Goal: Book appointment/travel/reservation

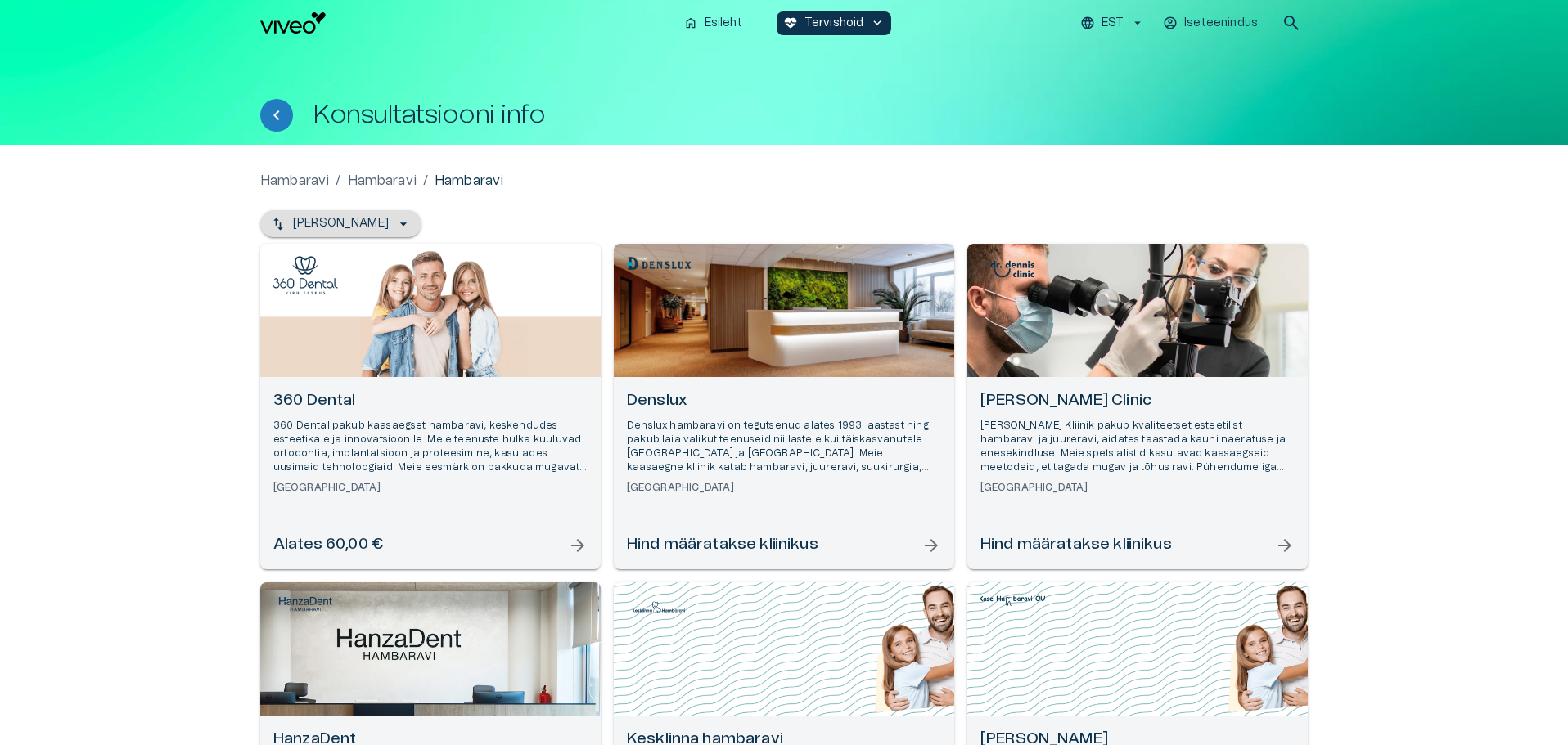
click at [396, 222] on icon "button" at bounding box center [404, 224] width 17 height 17
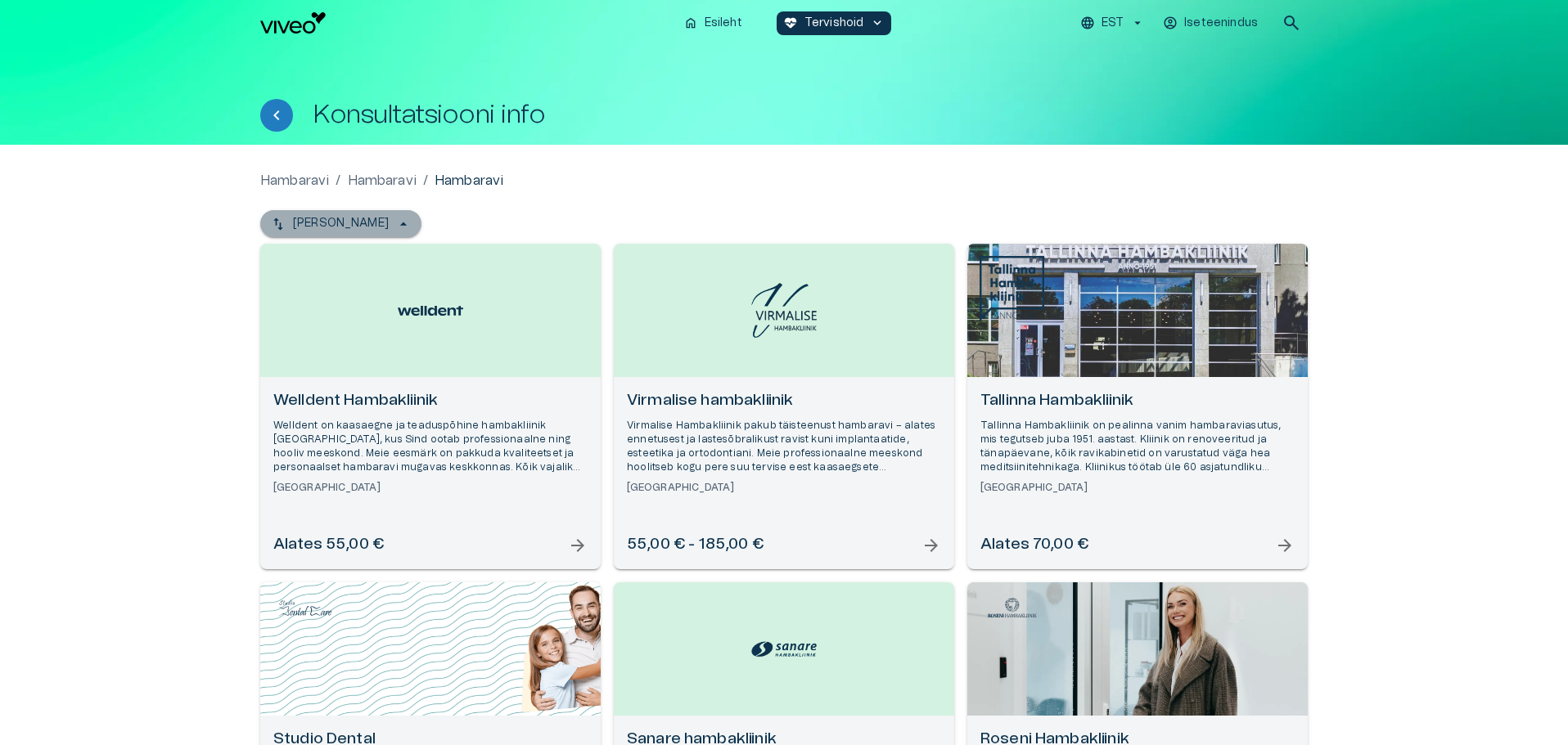
click at [378, 222] on button "[PERSON_NAME]" at bounding box center [340, 223] width 161 height 27
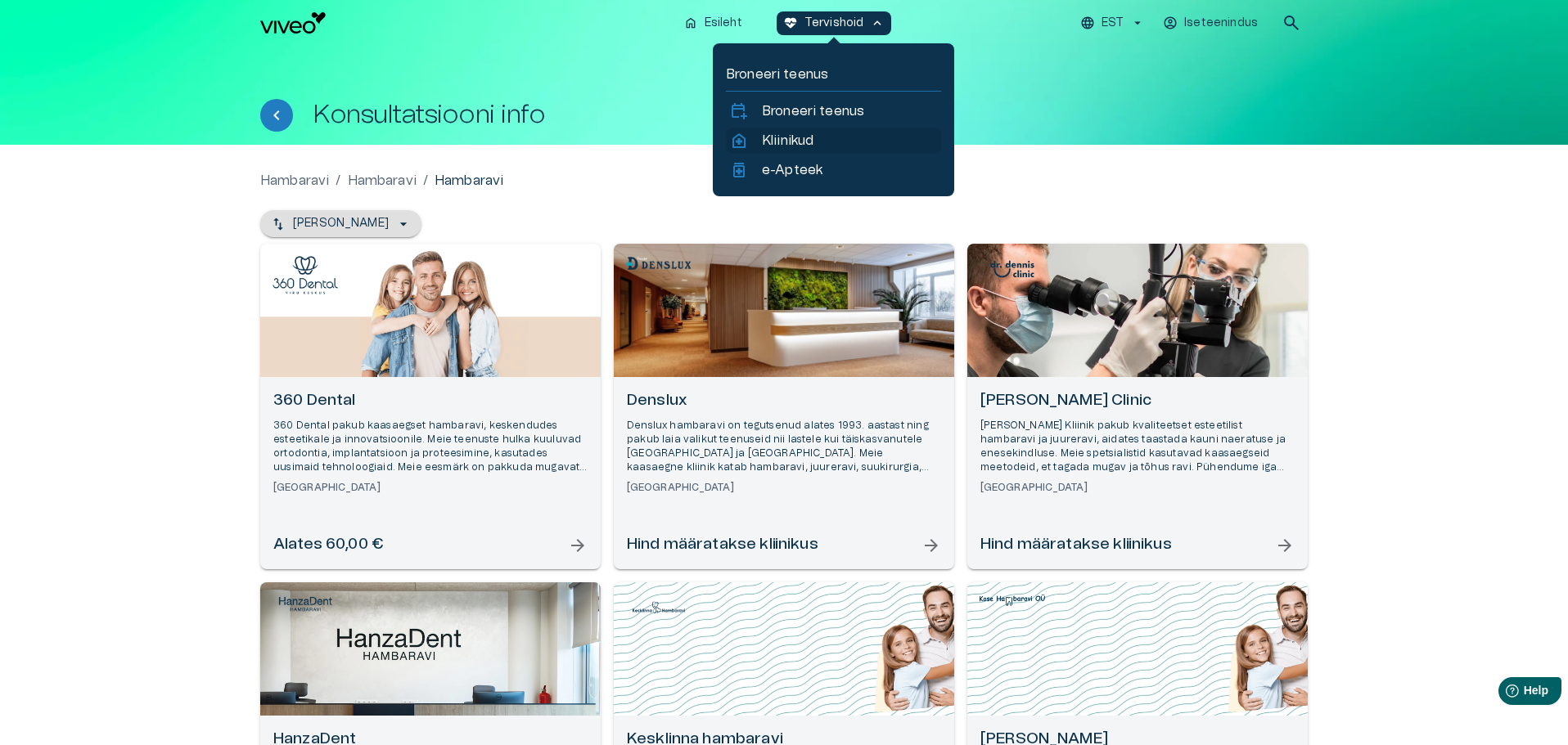
click at [800, 135] on p "Kliinikud" at bounding box center [788, 140] width 52 height 19
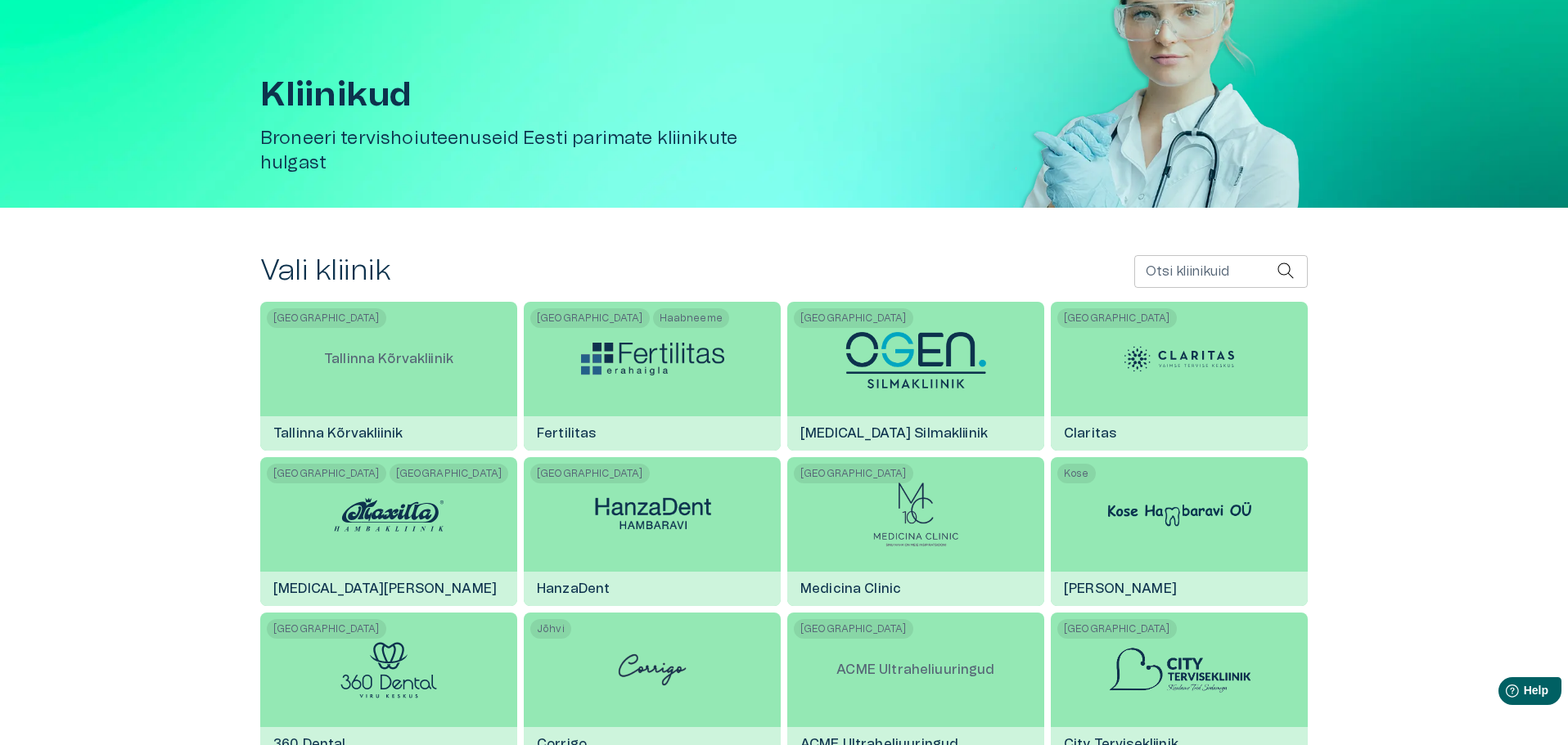
scroll to position [327, 0]
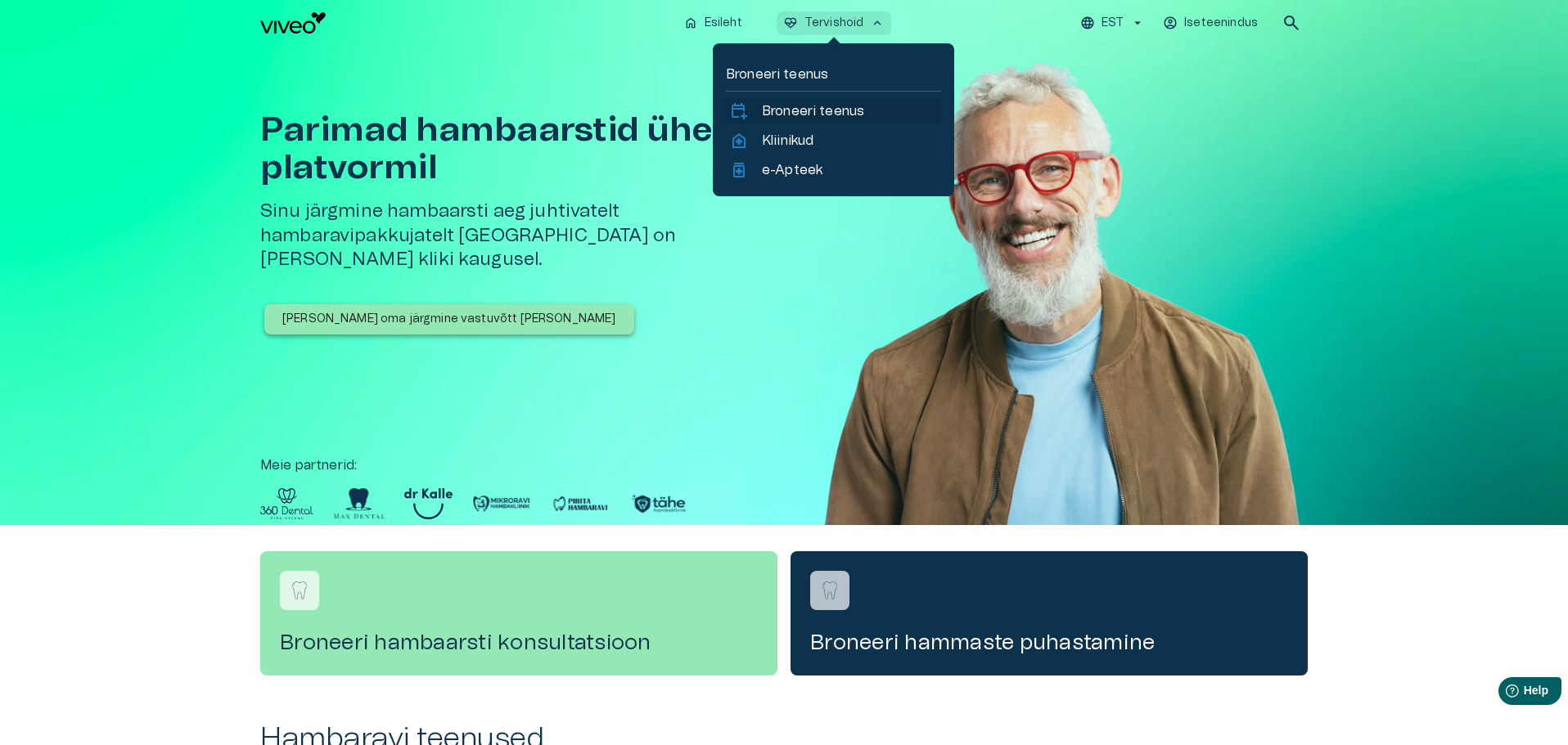
click at [848, 110] on p "Broneeri teenus" at bounding box center [813, 110] width 102 height 19
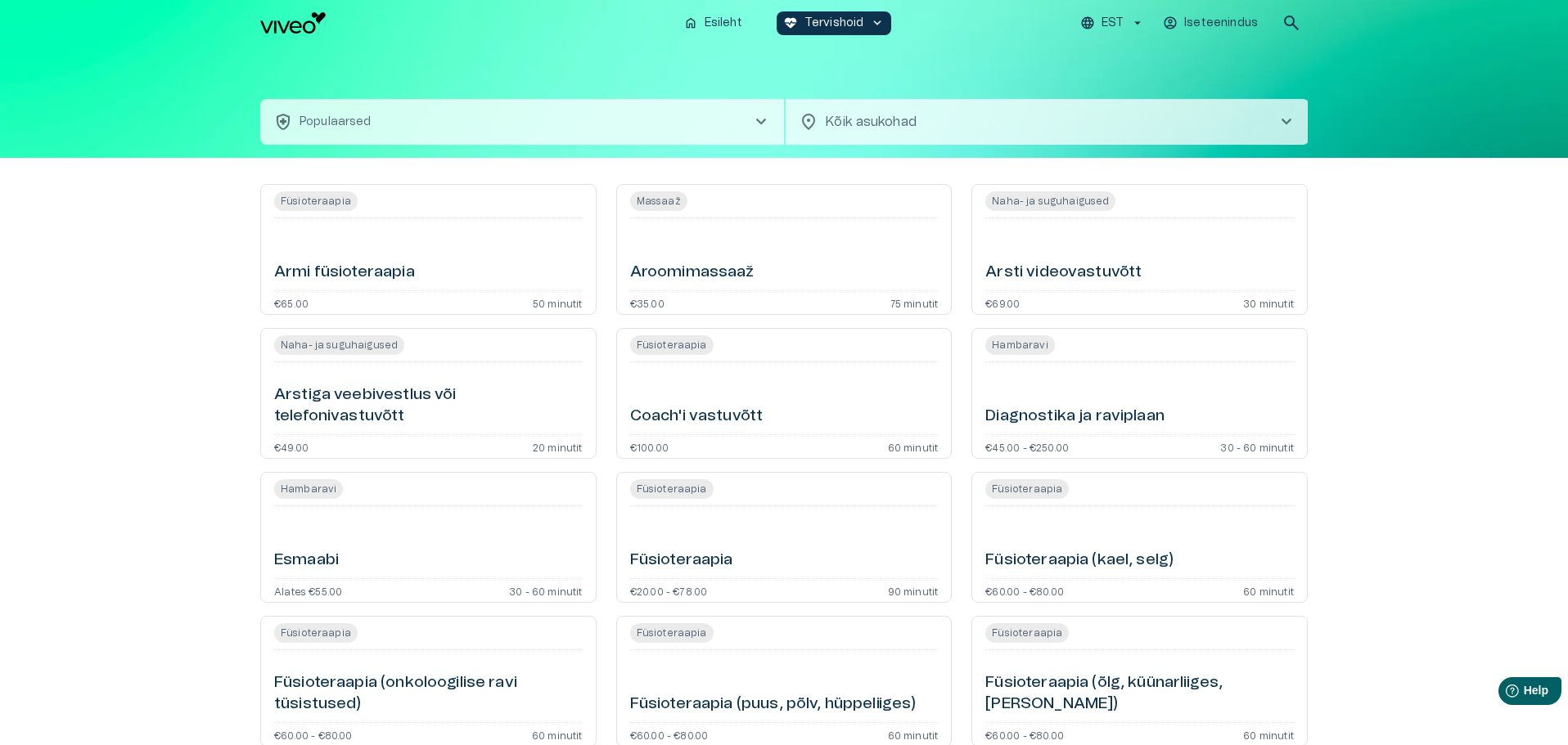
click at [1287, 126] on span "chevron_right" at bounding box center [1285, 121] width 19 height 19
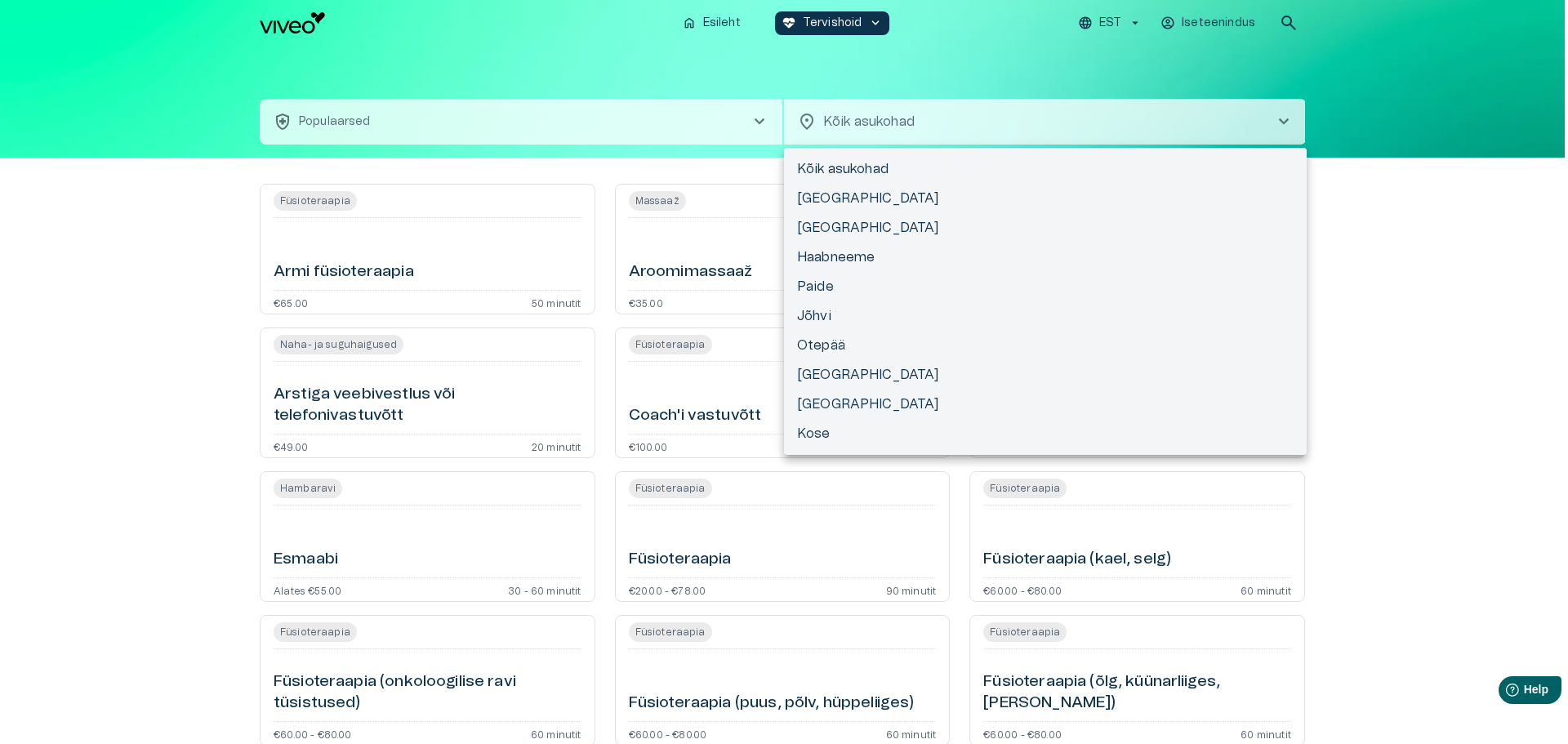
click at [813, 231] on li "[GEOGRAPHIC_DATA]" at bounding box center [1045, 227] width 522 height 29
type input "**********"
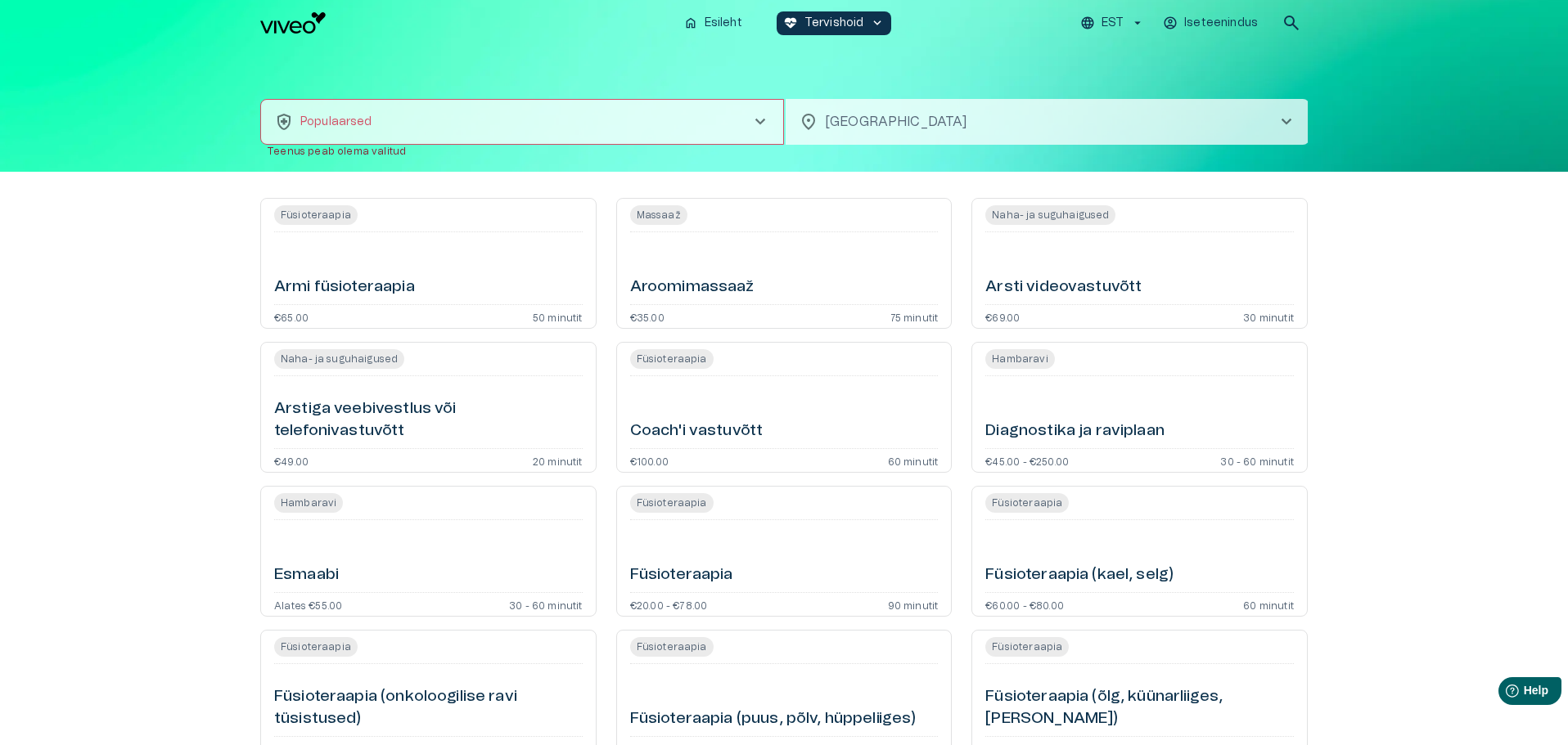
click at [764, 119] on span "chevron_right" at bounding box center [759, 121] width 19 height 19
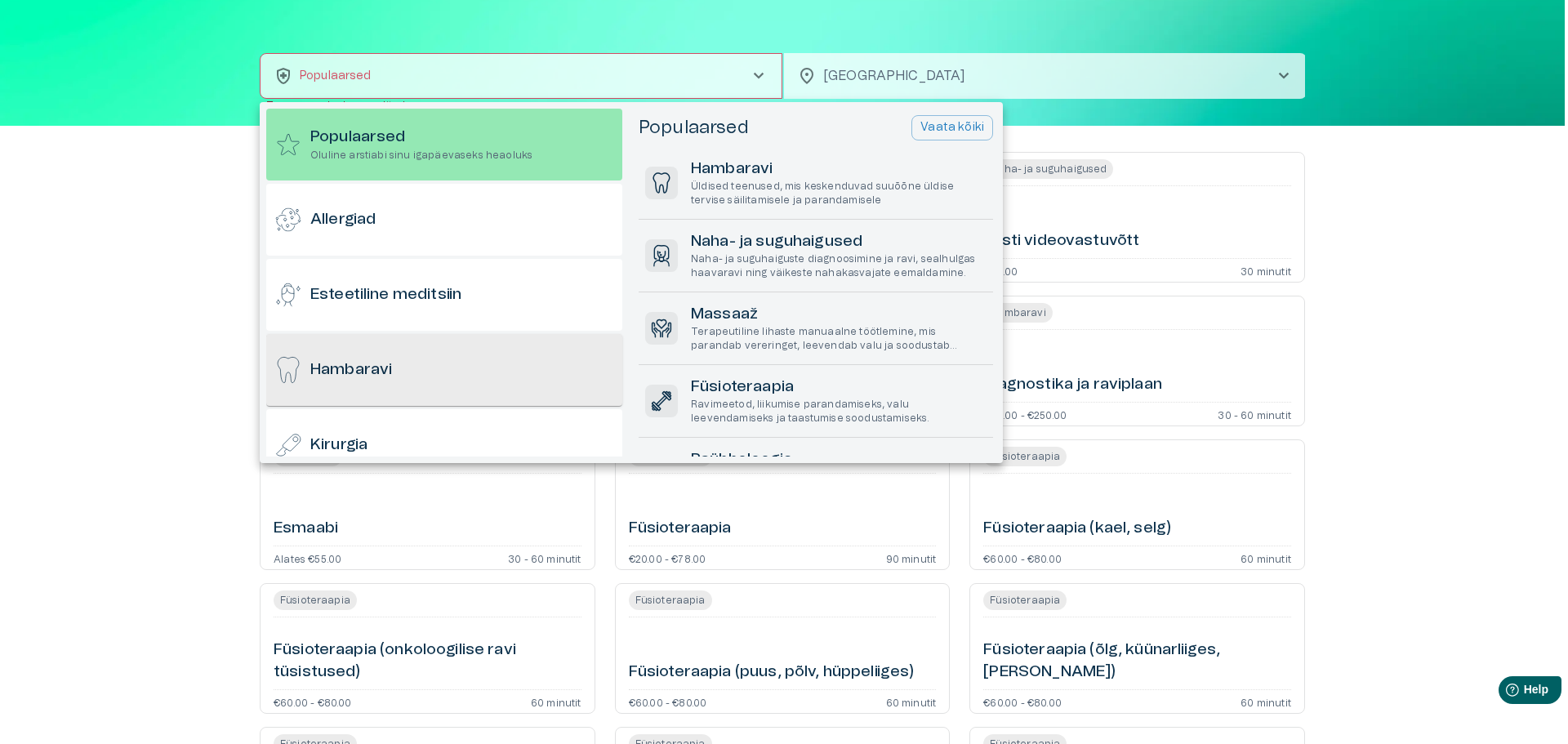
click at [414, 385] on div "Hambaravi" at bounding box center [444, 370] width 356 height 72
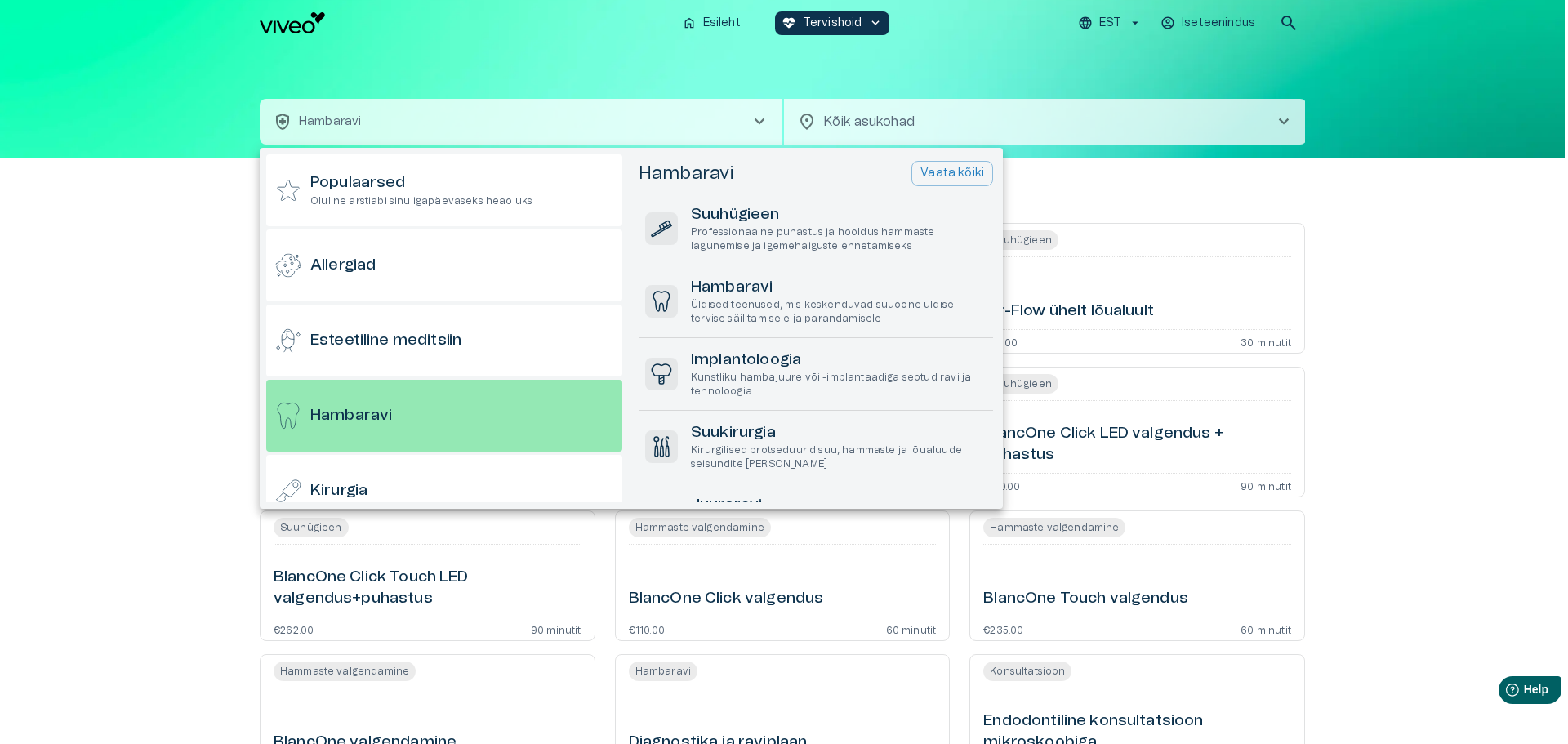
click at [0, 426] on div at bounding box center [784, 372] width 1568 height 744
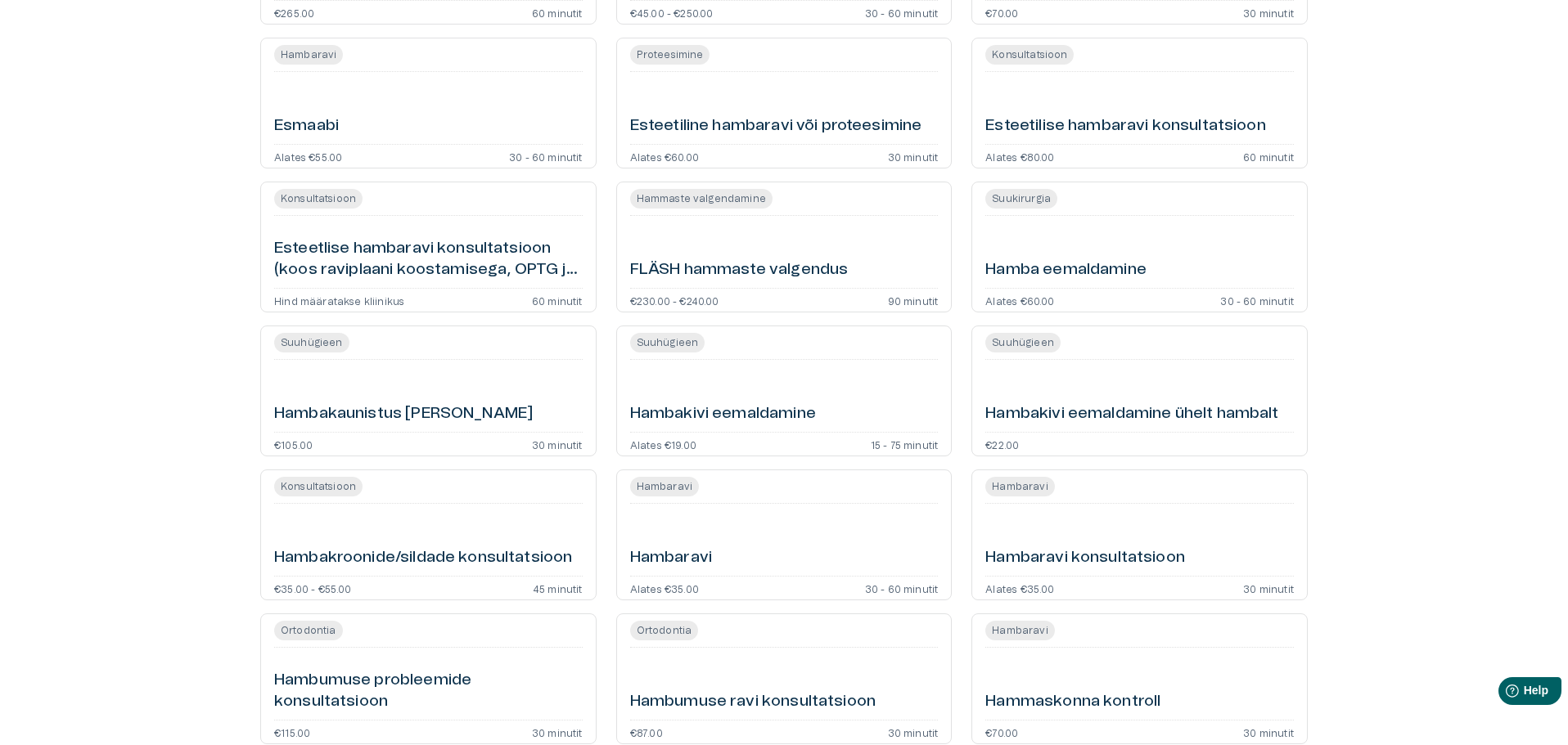
scroll to position [900, 0]
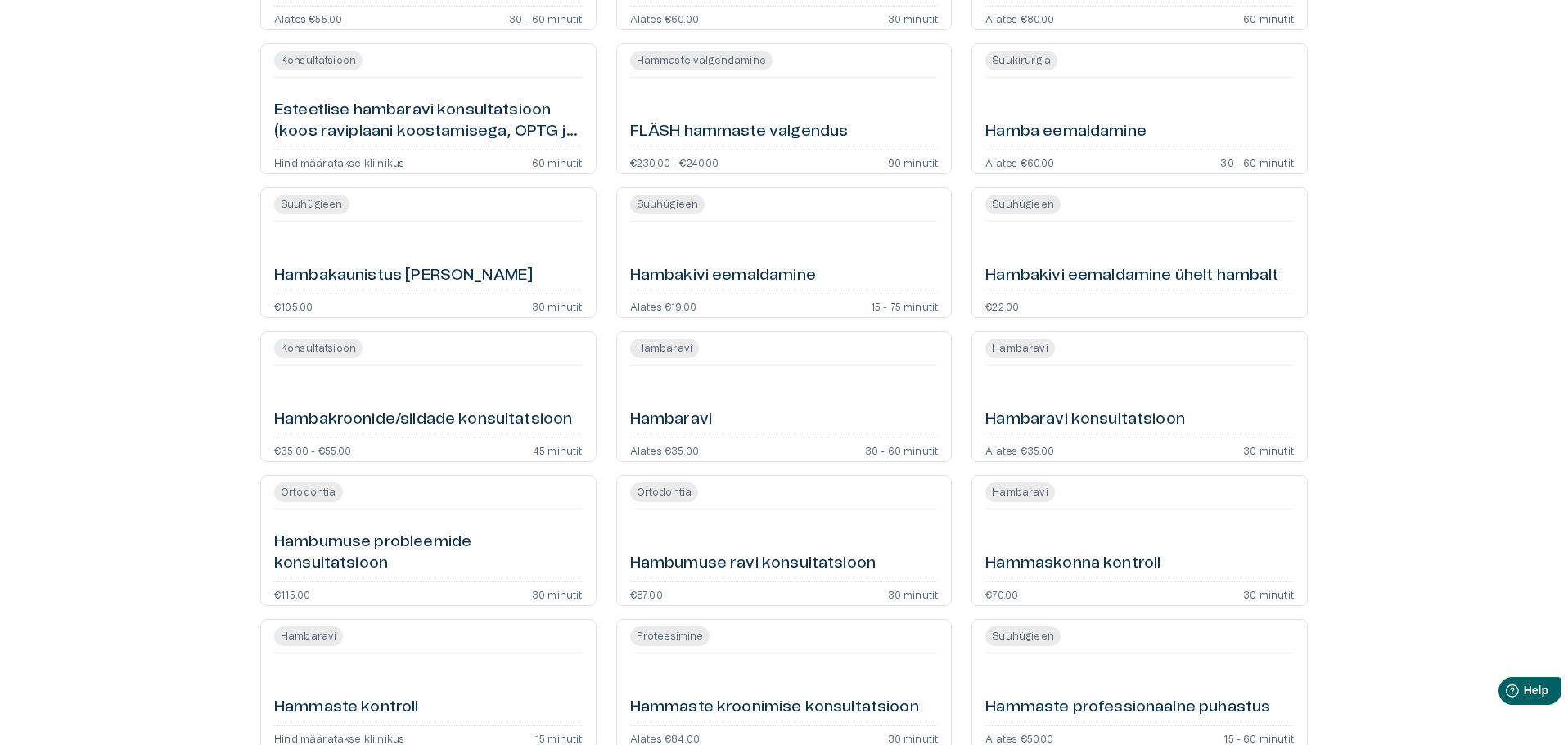
click at [686, 406] on div "Hambaravi" at bounding box center [784, 401] width 309 height 59
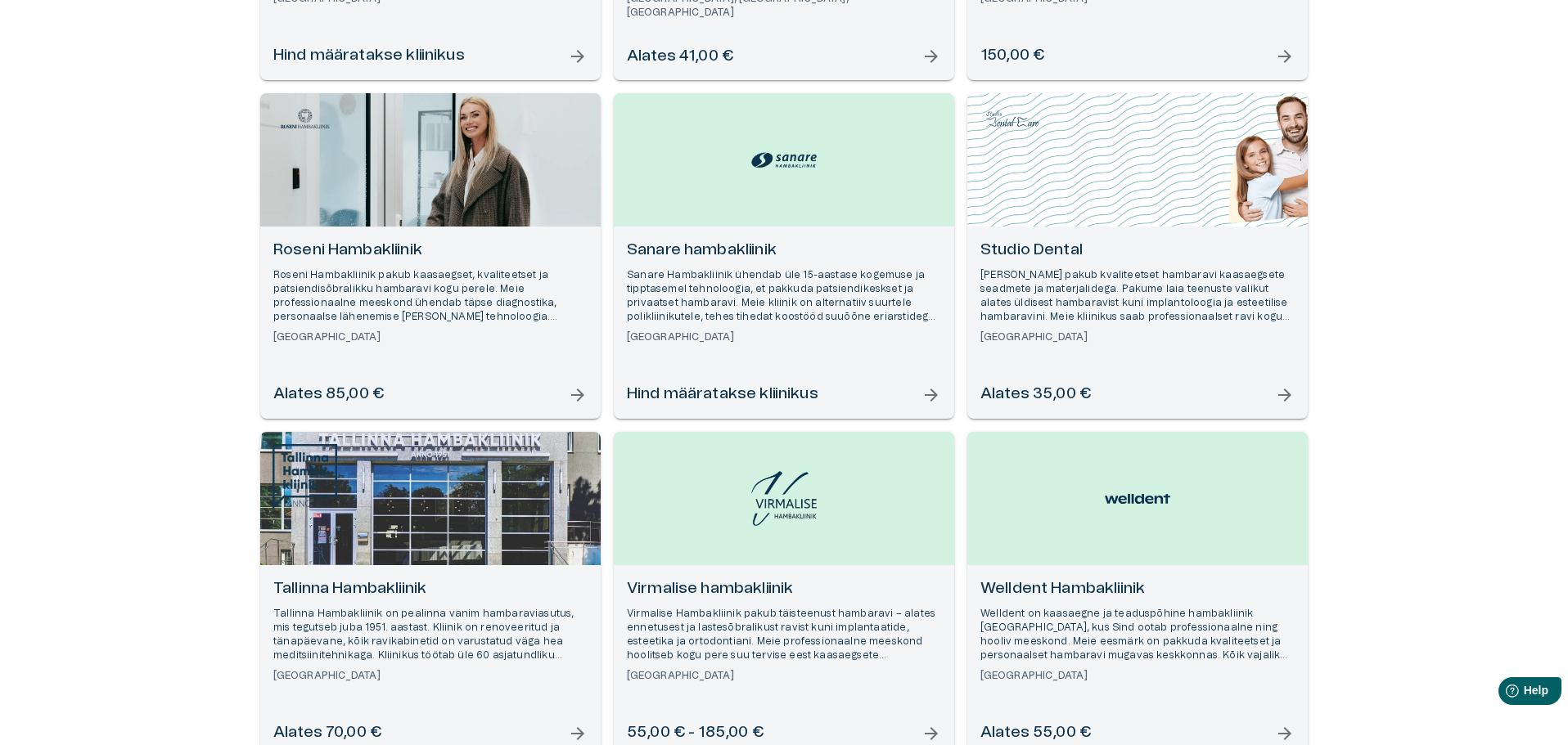
scroll to position [1299, 0]
